Goal: Find specific page/section: Find specific page/section

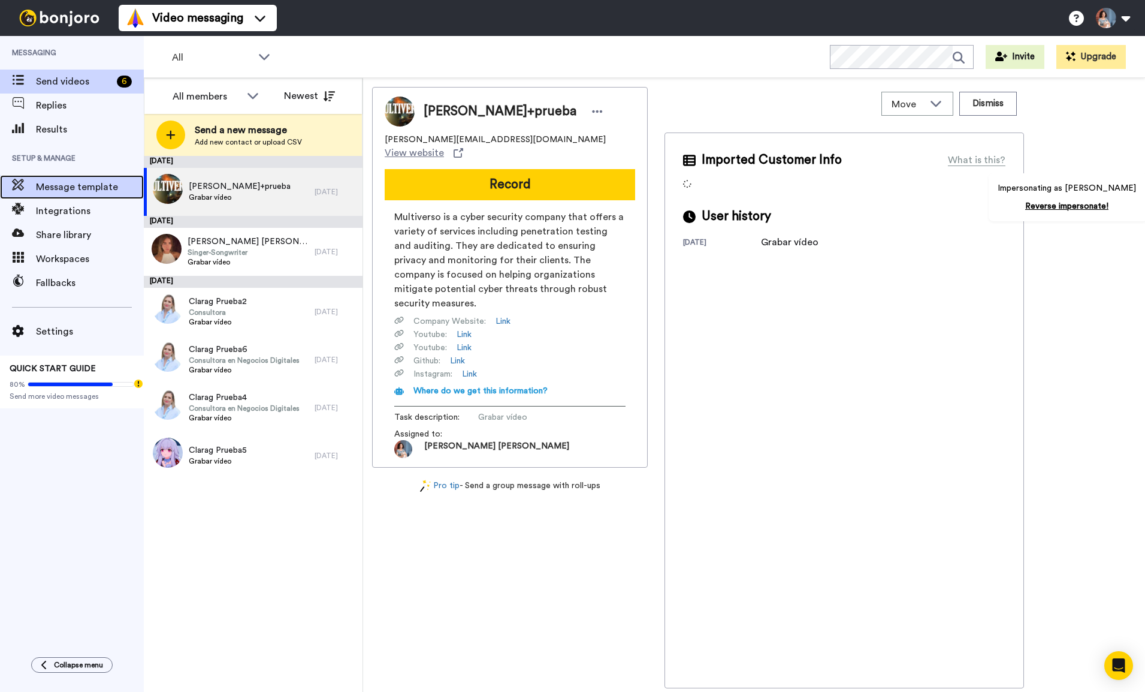
click at [85, 186] on span "Message template" at bounding box center [90, 187] width 108 height 14
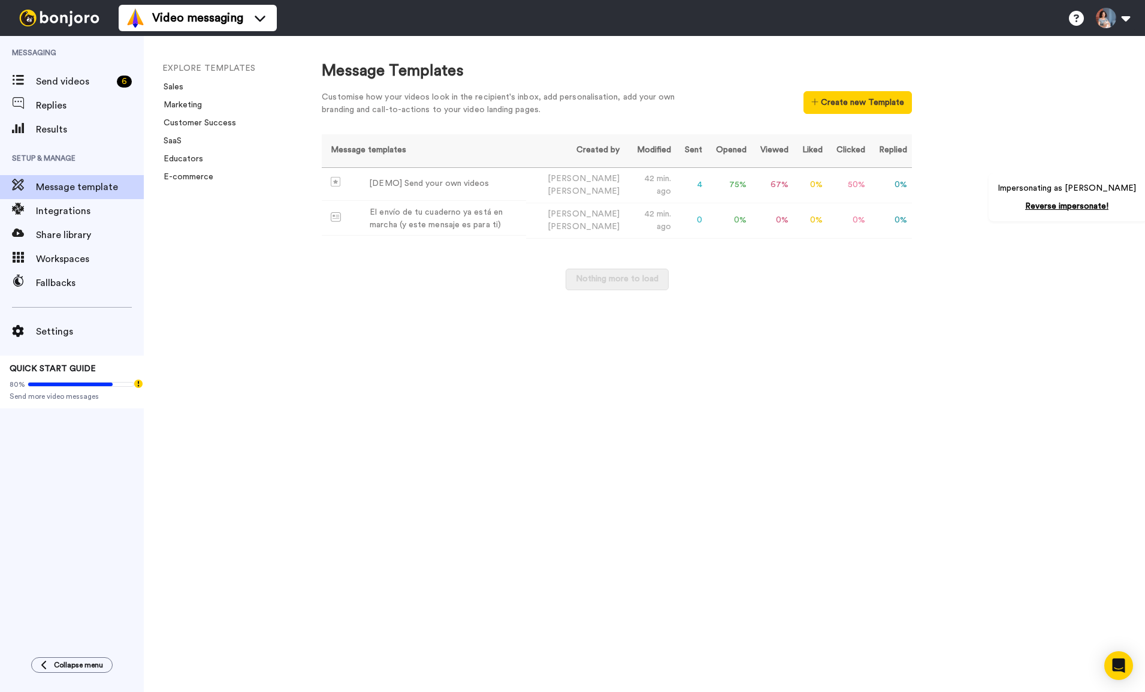
click at [1139, 212] on div "Impersonating as [PERSON_NAME] Reverse impersonate!" at bounding box center [1068, 197] width 159 height 48
click at [1075, 202] on link "Reverse impersonate!" at bounding box center [1066, 206] width 83 height 8
